Goal: Transaction & Acquisition: Download file/media

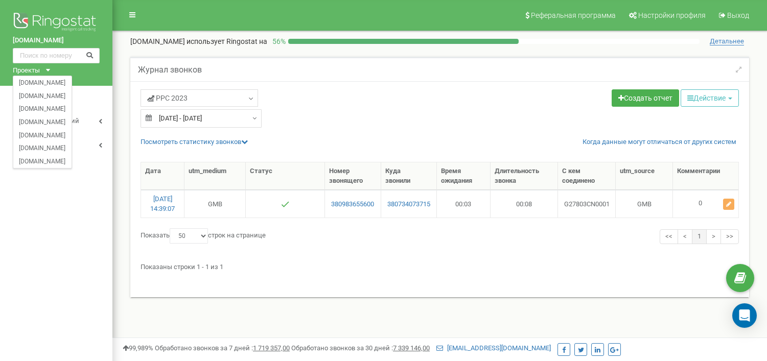
select select "50"
click at [43, 96] on link "[DOMAIN_NAME]" at bounding box center [42, 95] width 46 height 5
click at [48, 74] on div "doc.institutven.com.ua Проекты doc.institutven.com.ua kharkov.lazersvit.com ode…" at bounding box center [56, 43] width 112 height 86
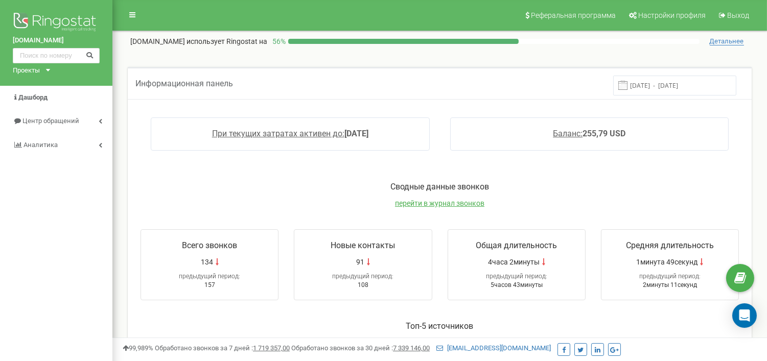
click at [43, 69] on div "Проекты [DOMAIN_NAME] [DOMAIN_NAME] [DOMAIN_NAME] [DOMAIN_NAME] [DOMAIN_NAME] […" at bounding box center [29, 71] width 33 height 10
click at [44, 82] on link "[DOMAIN_NAME]" at bounding box center [42, 82] width 46 height 5
click at [43, 116] on span "Центр обращений" at bounding box center [45, 121] width 65 height 10
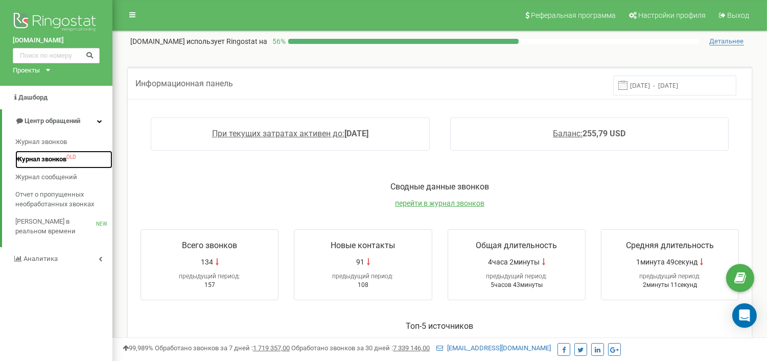
click at [52, 156] on span "Журнал звонков" at bounding box center [40, 160] width 51 height 10
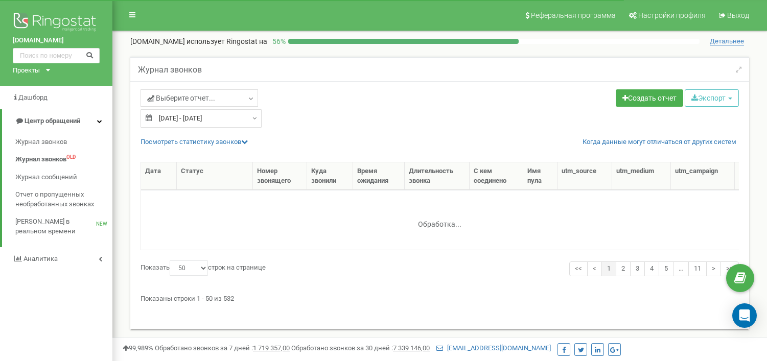
select select "50"
click at [246, 98] on link "Выберите отчет..." at bounding box center [199, 97] width 118 height 17
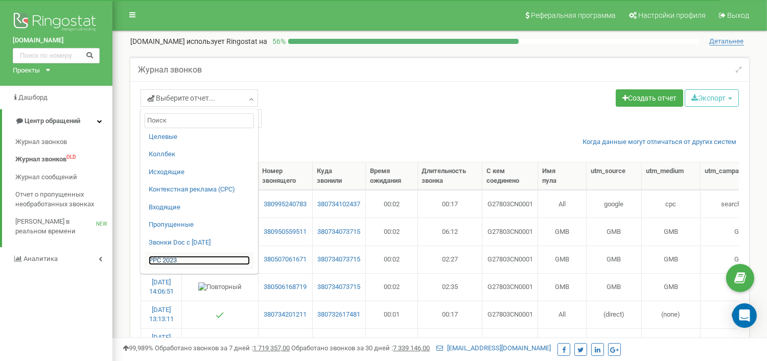
click at [201, 259] on link "PPC 2023" at bounding box center [199, 261] width 101 height 10
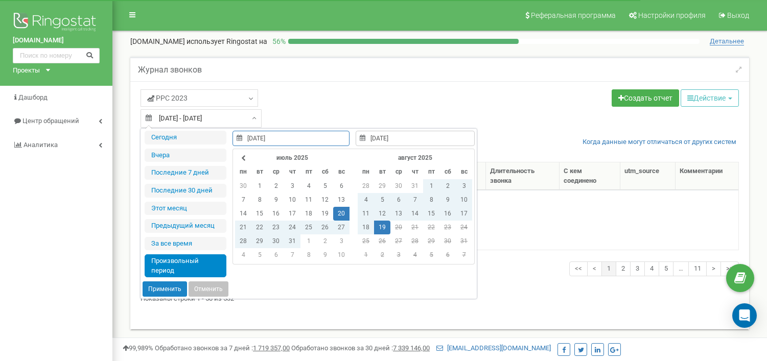
select select "50"
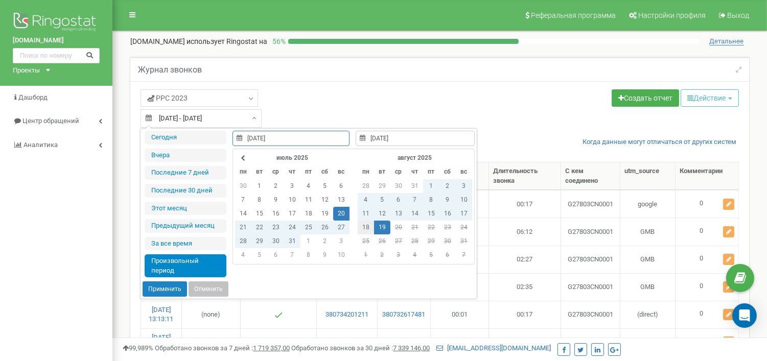
type input "18.08.2025"
click at [366, 223] on td "18" at bounding box center [366, 228] width 16 height 14
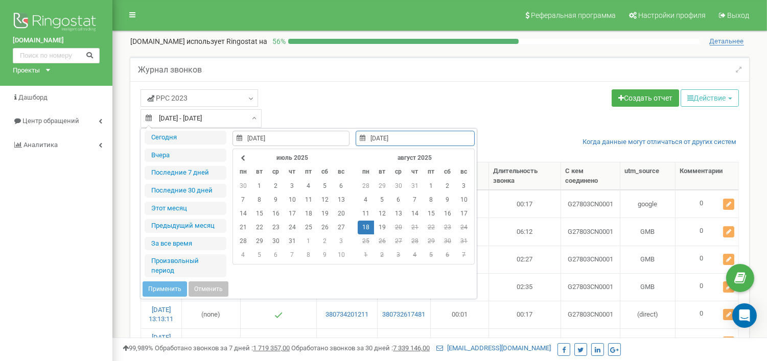
type input "18.08.2025"
click at [366, 223] on td "18" at bounding box center [366, 228] width 16 height 14
type input "18.08.2025"
click at [177, 290] on button "Применить" at bounding box center [165, 288] width 44 height 15
type input "[DATE] - [DATE]"
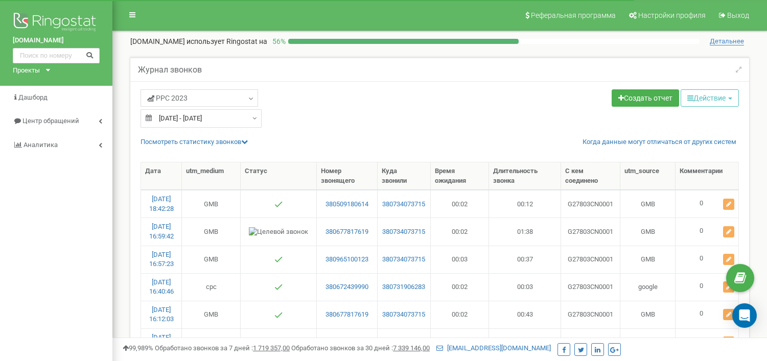
select select "50"
click at [692, 98] on button "Действие" at bounding box center [709, 97] width 58 height 17
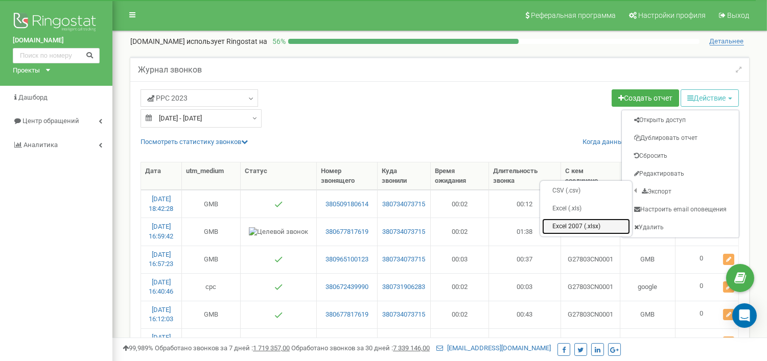
click at [561, 231] on link "Excel 2007 (.xlsx)" at bounding box center [586, 227] width 88 height 16
